Goal: Task Accomplishment & Management: Use online tool/utility

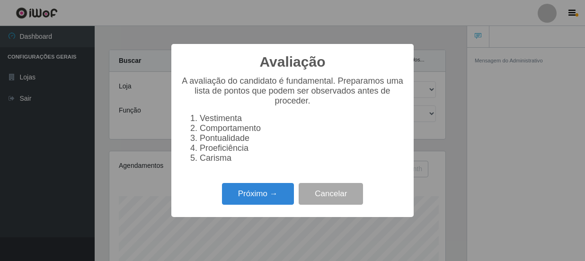
select select "513"
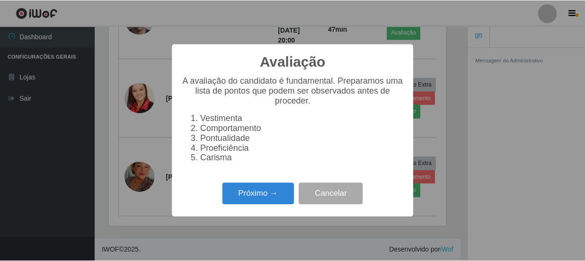
scroll to position [196, 338]
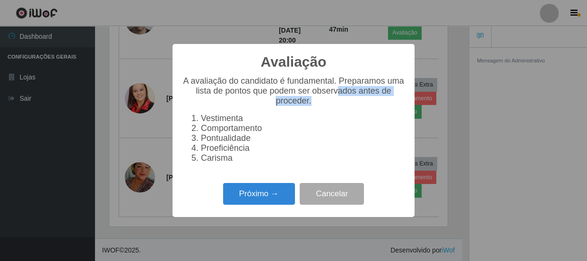
click at [338, 100] on p "A avaliação do candidato é fundamental. Preparamos uma lista de pontos que pode…" at bounding box center [293, 91] width 223 height 30
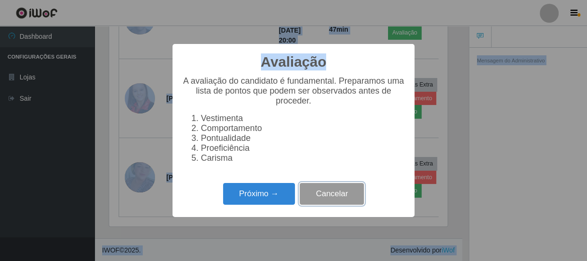
click at [336, 201] on button "Cancelar" at bounding box center [332, 194] width 64 height 22
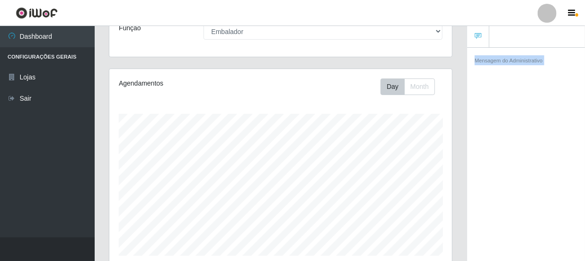
scroll to position [47, 0]
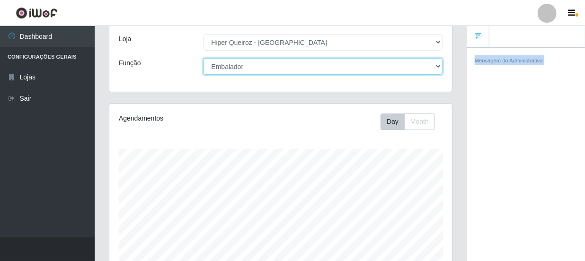
click at [438, 66] on select "[Selecione...] Embalador Embalador + Embalador ++ Operador de Caixa Operador de…" at bounding box center [322, 66] width 239 height 17
click at [203, 58] on select "[Selecione...] Embalador Embalador + Embalador ++ Operador de Caixa Operador de…" at bounding box center [322, 66] width 239 height 17
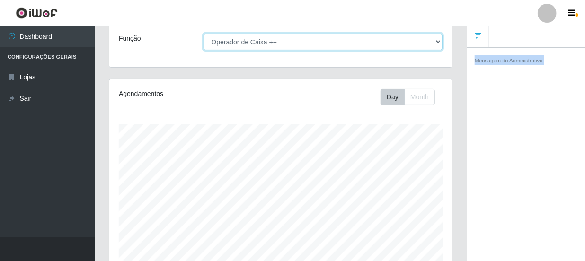
scroll to position [0, 0]
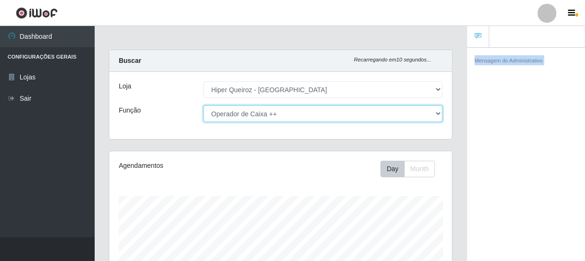
click at [442, 114] on select "[Selecione...] Embalador Embalador + Embalador ++ Operador de Caixa Operador de…" at bounding box center [322, 113] width 239 height 17
click at [203, 105] on select "[Selecione...] Embalador Embalador + Embalador ++ Operador de Caixa Operador de…" at bounding box center [322, 113] width 239 height 17
click at [439, 113] on select "[Selecione...] Embalador Embalador + Embalador ++ Operador de Caixa Operador de…" at bounding box center [322, 113] width 239 height 17
select select "73"
click at [203, 105] on select "[Selecione...] Embalador Embalador + Embalador ++ Operador de Caixa Operador de…" at bounding box center [322, 113] width 239 height 17
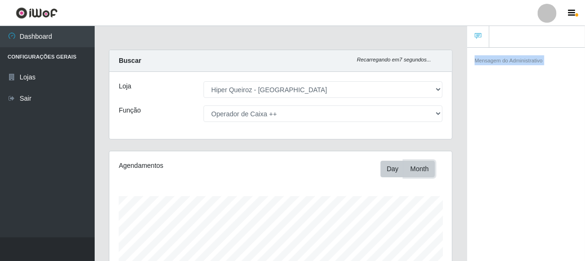
click at [434, 165] on button "Month" at bounding box center [419, 169] width 31 height 17
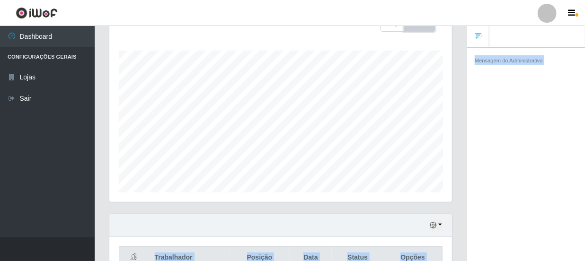
scroll to position [198, 0]
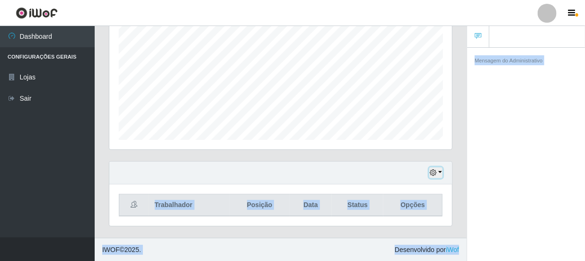
click at [438, 172] on button "button" at bounding box center [435, 172] width 13 height 11
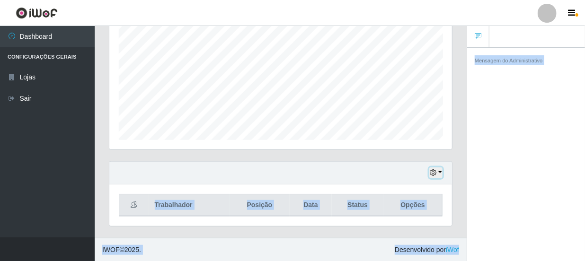
scroll to position [196, 342]
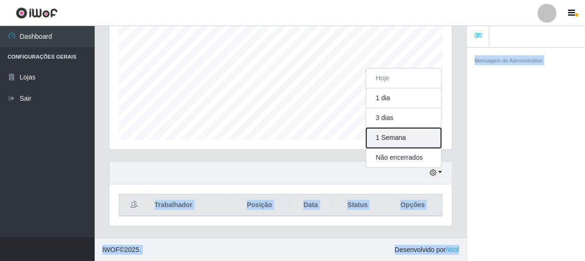
click at [386, 134] on button "1 Semana" at bounding box center [403, 138] width 75 height 20
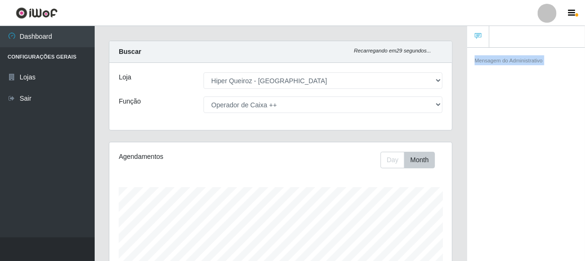
scroll to position [0, 0]
